Goal: Transaction & Acquisition: Purchase product/service

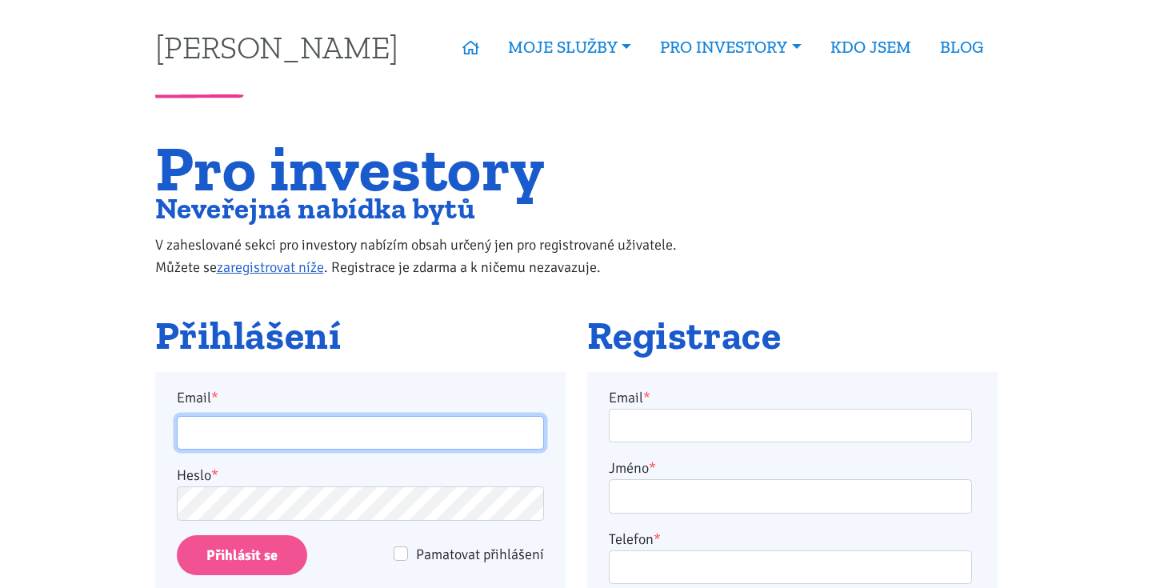
type input "becka.jan@seznam.cz"
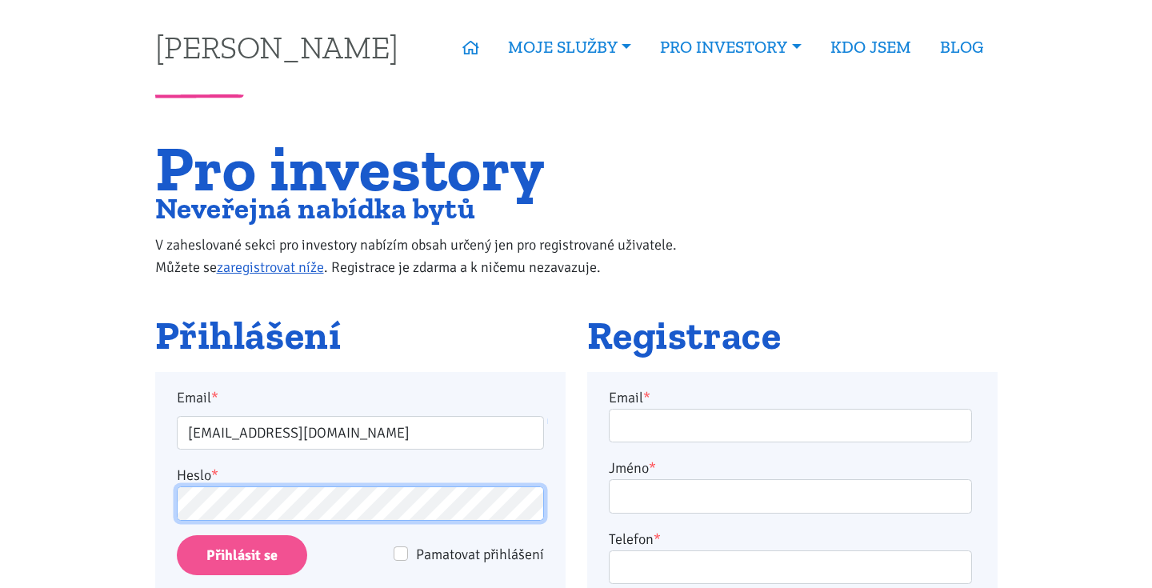
click at [241, 555] on input "Přihlásit se" at bounding box center [242, 555] width 130 height 41
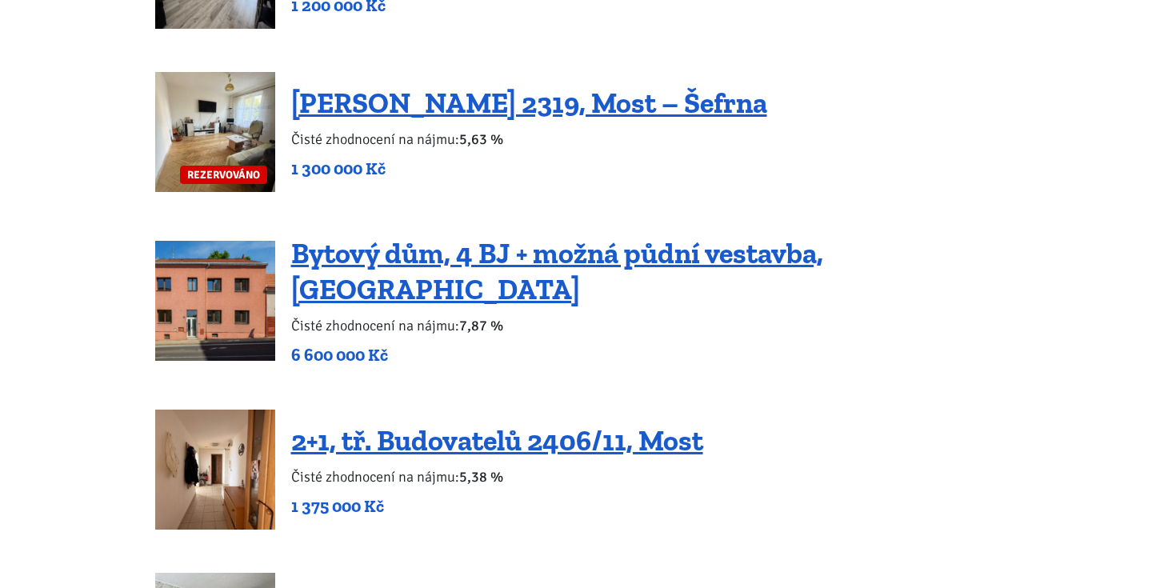
scroll to position [1820, 0]
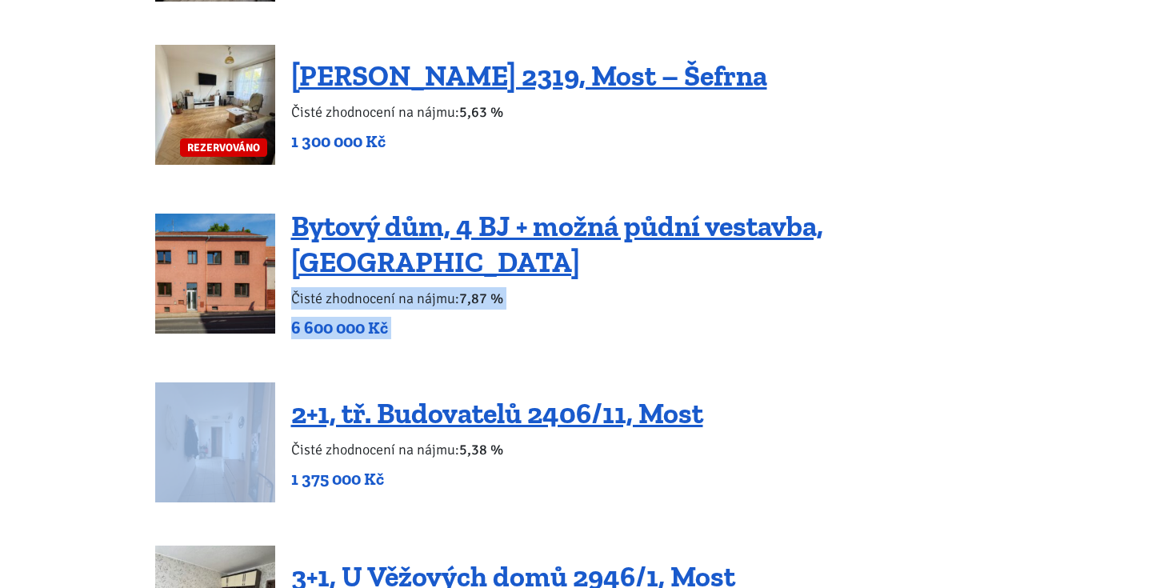
drag, startPoint x: 291, startPoint y: 278, endPoint x: 505, endPoint y: 343, distance: 223.5
click at [505, 343] on div "3kk, [GEOGRAPHIC_DATA], [GEOGRAPHIC_DATA] – po rekonstrukci 12 250 000 Kč 3kk, …" at bounding box center [576, 46] width 843 height 3219
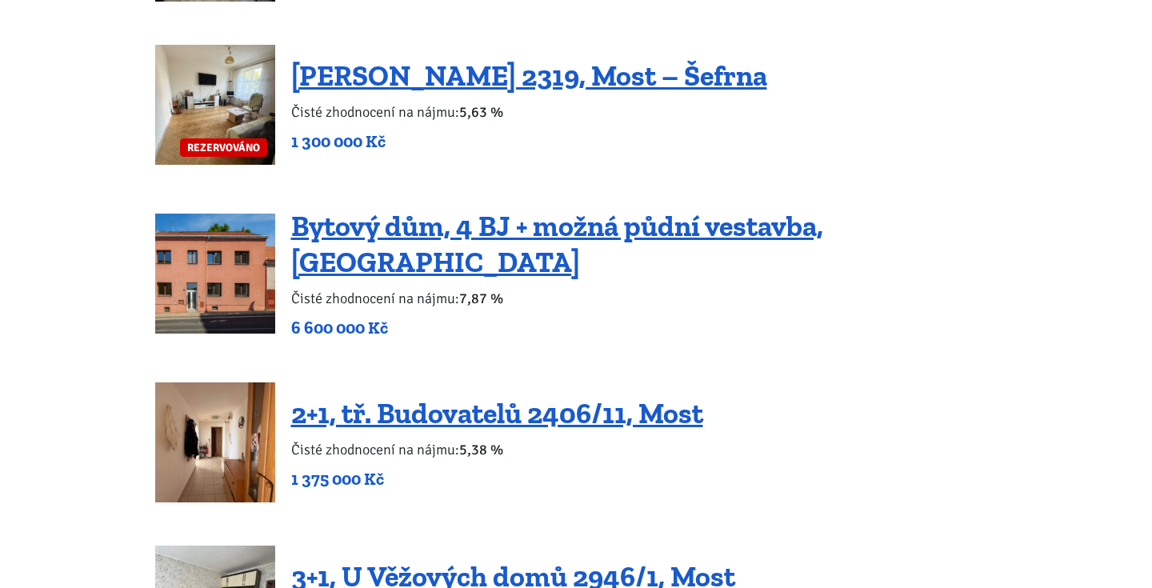
click at [485, 348] on div "3kk, [GEOGRAPHIC_DATA], [GEOGRAPHIC_DATA] – po rekonstrukci 12 250 000 Kč 3kk, …" at bounding box center [576, 46] width 843 height 3219
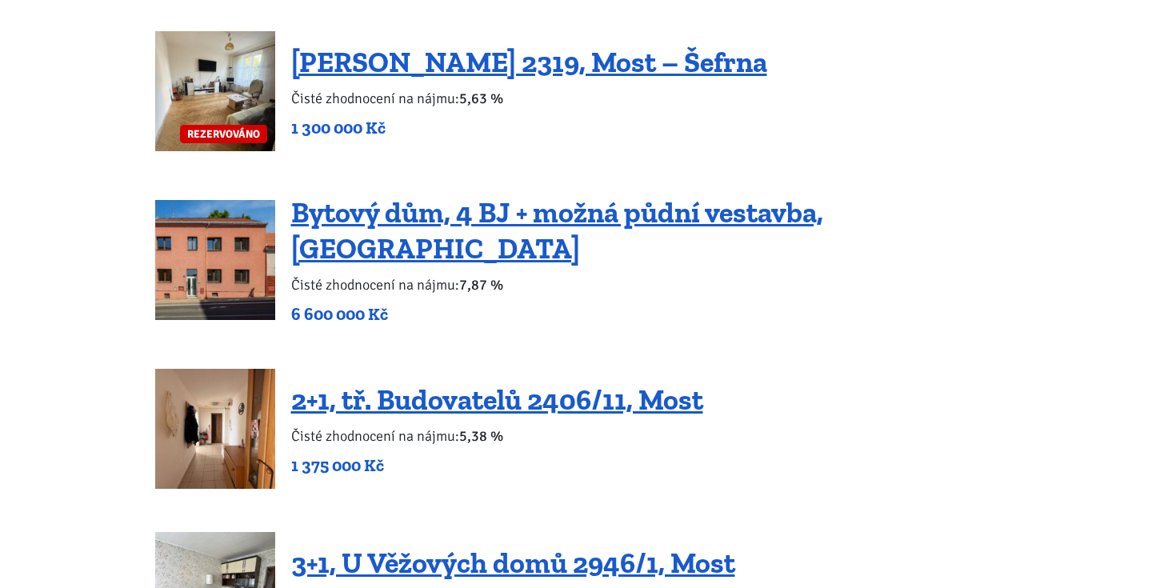
scroll to position [1828, 0]
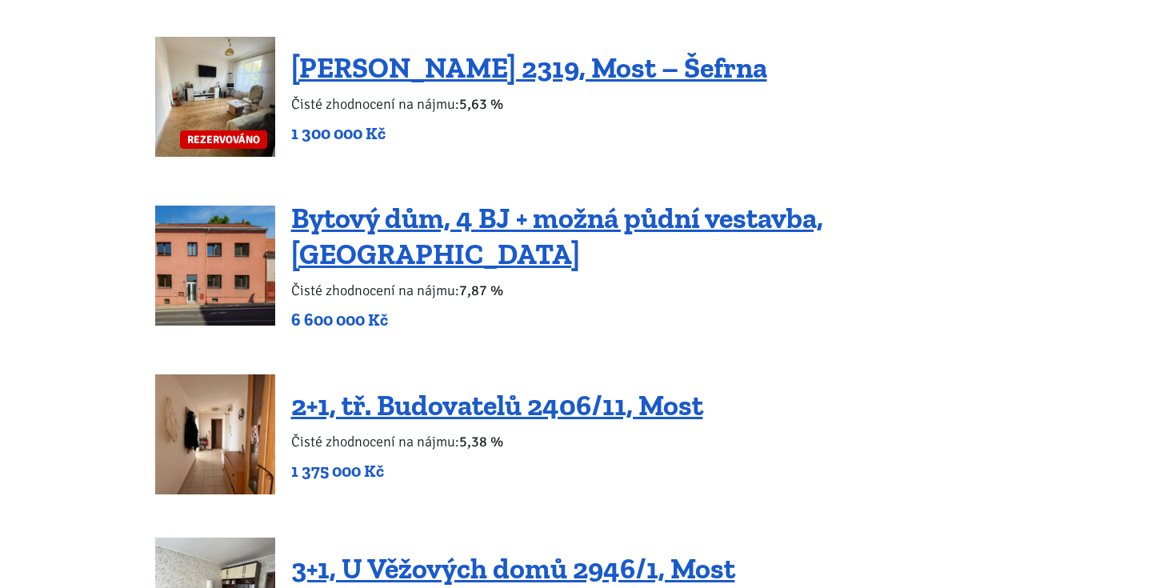
click at [477, 340] on div "3kk, [GEOGRAPHIC_DATA], [GEOGRAPHIC_DATA] – po rekonstrukci 12 250 000 Kč 3kk, …" at bounding box center [576, 38] width 843 height 3219
click at [522, 124] on p "1 300 000 Kč" at bounding box center [529, 133] width 476 height 22
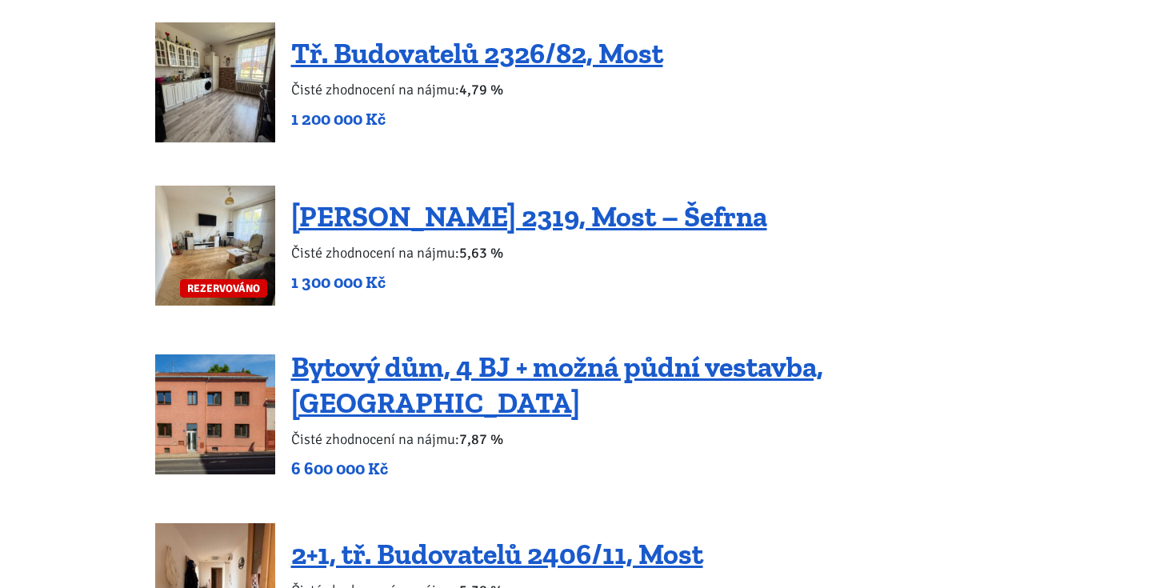
scroll to position [1679, 1]
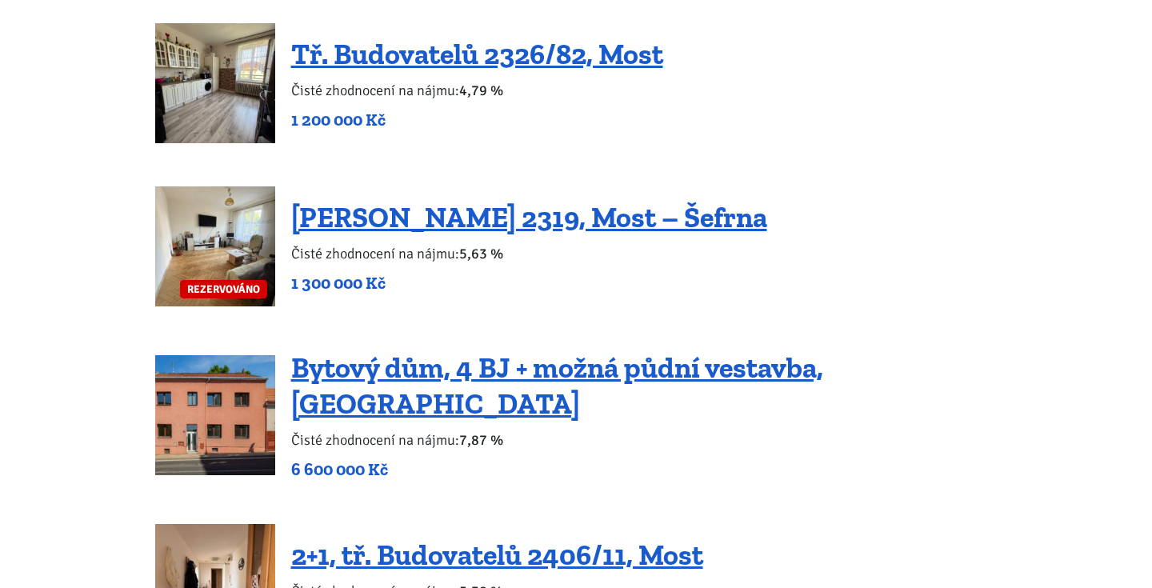
click at [522, 124] on p "1 200 000 Kč" at bounding box center [477, 120] width 372 height 22
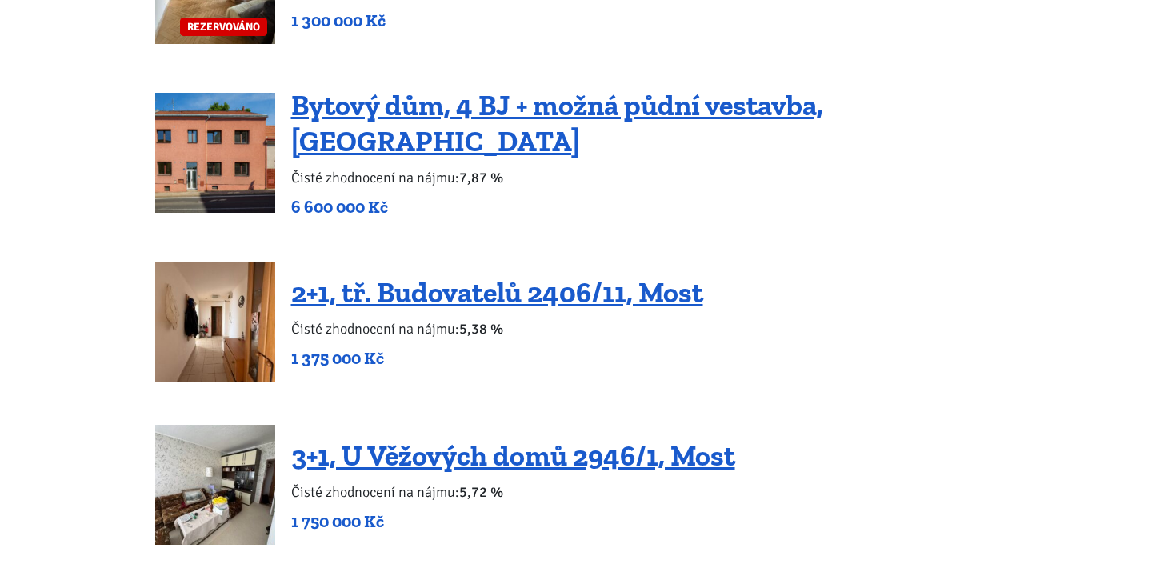
scroll to position [1945, 0]
